Goal: Check status: Check status

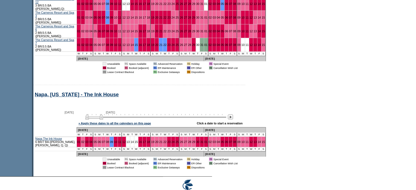
scroll to position [309, 0]
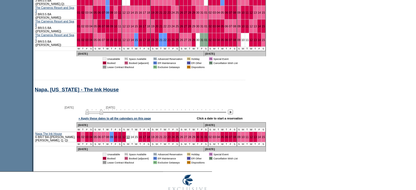
click at [126, 135] on link "13" at bounding box center [127, 136] width 3 height 3
